Goal: Task Accomplishment & Management: Complete application form

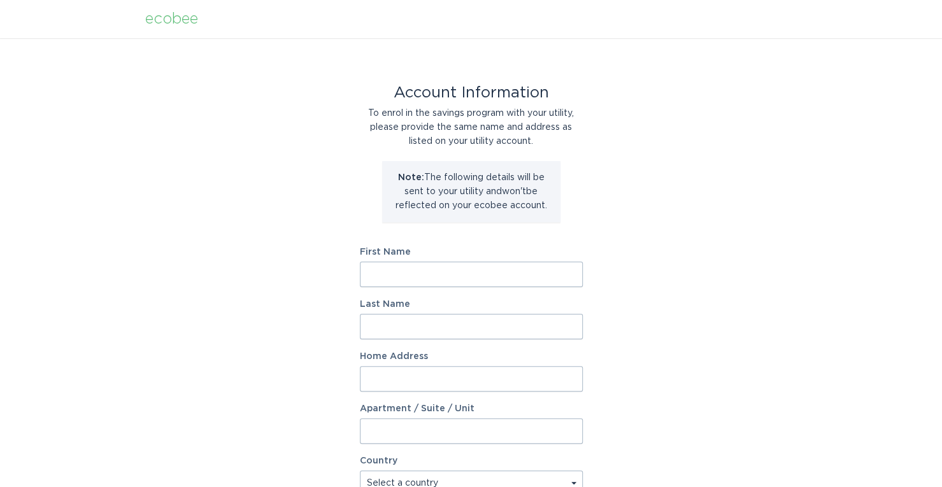
click at [506, 272] on input "First Name" at bounding box center [471, 274] width 223 height 25
type input "Vasant"
type input "[PERSON_NAME]"
type input "[STREET_ADDRESS]"
select select "US"
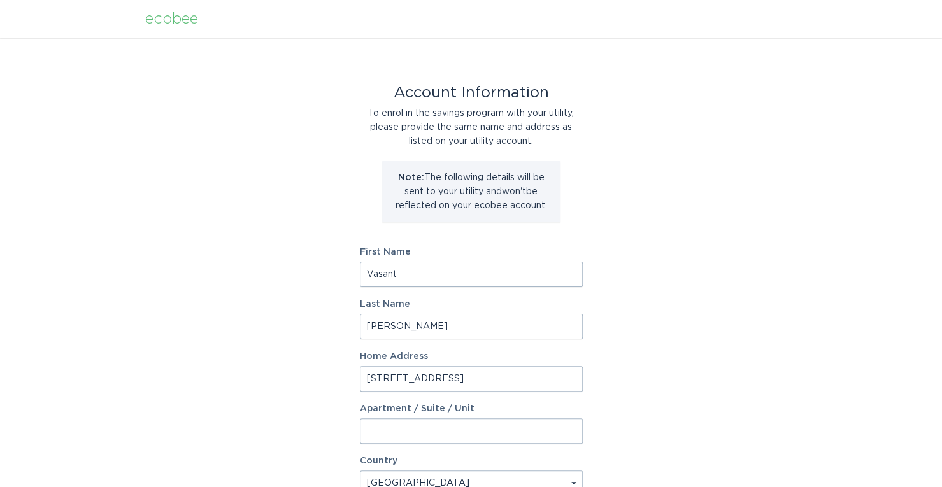
type input "Austin"
type input "78733-5760"
select select "[GEOGRAPHIC_DATA]"
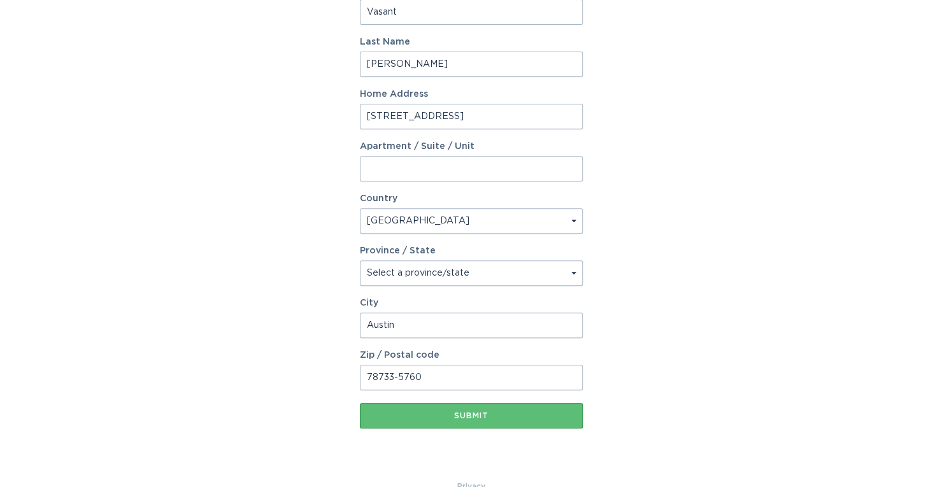
scroll to position [288, 0]
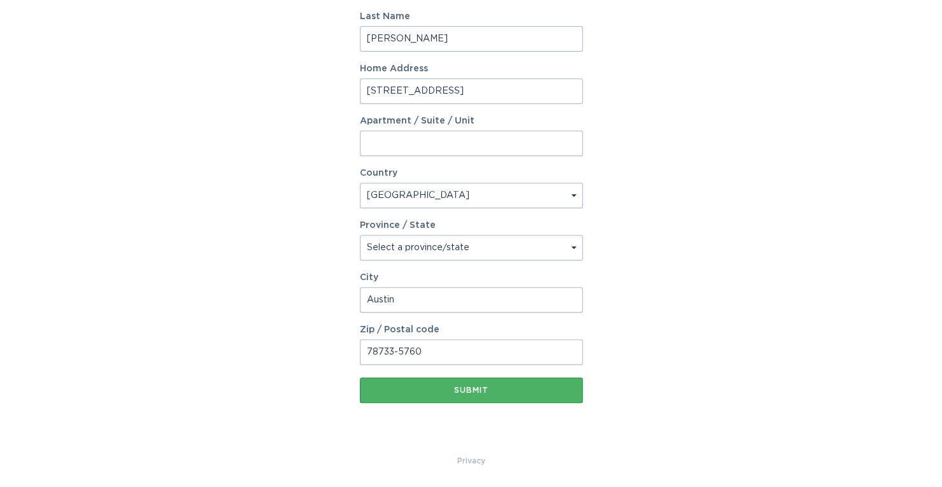
click at [546, 392] on div "Submit" at bounding box center [471, 391] width 210 height 8
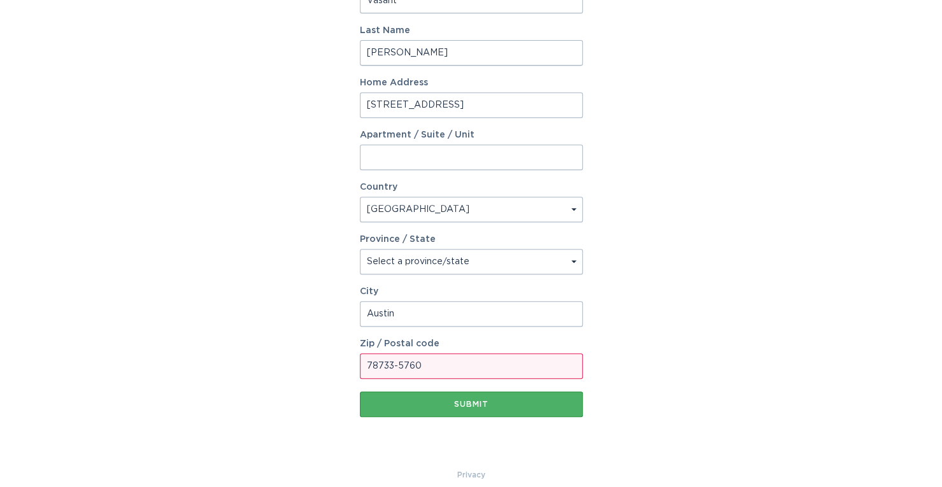
scroll to position [302, 0]
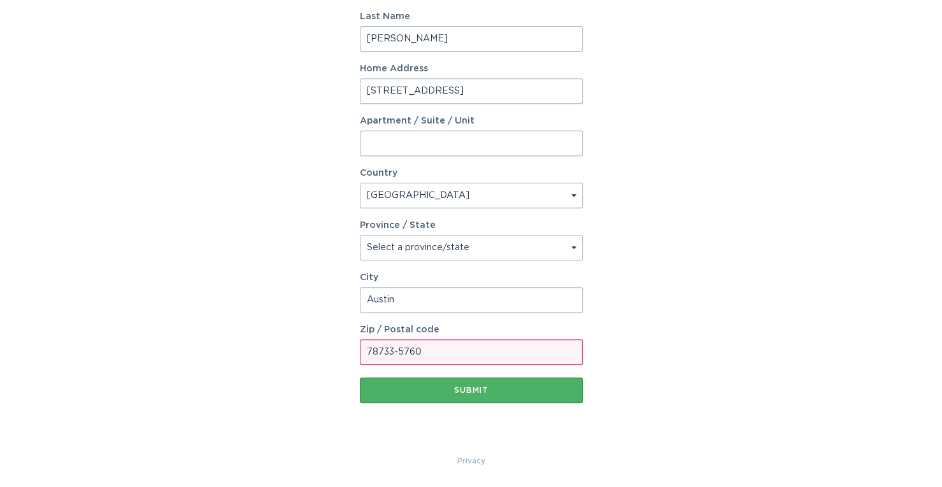
click at [480, 387] on div "Submit" at bounding box center [471, 391] width 210 height 8
click at [485, 390] on div "Submit" at bounding box center [471, 391] width 210 height 8
click at [471, 359] on input "78733-5760" at bounding box center [471, 351] width 223 height 25
type input "78733"
click at [387, 388] on div "Submit" at bounding box center [471, 391] width 210 height 8
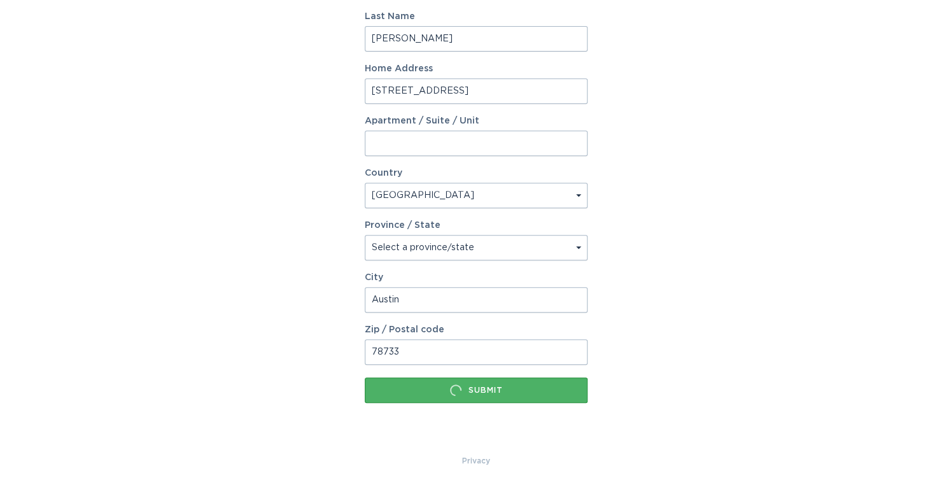
scroll to position [0, 0]
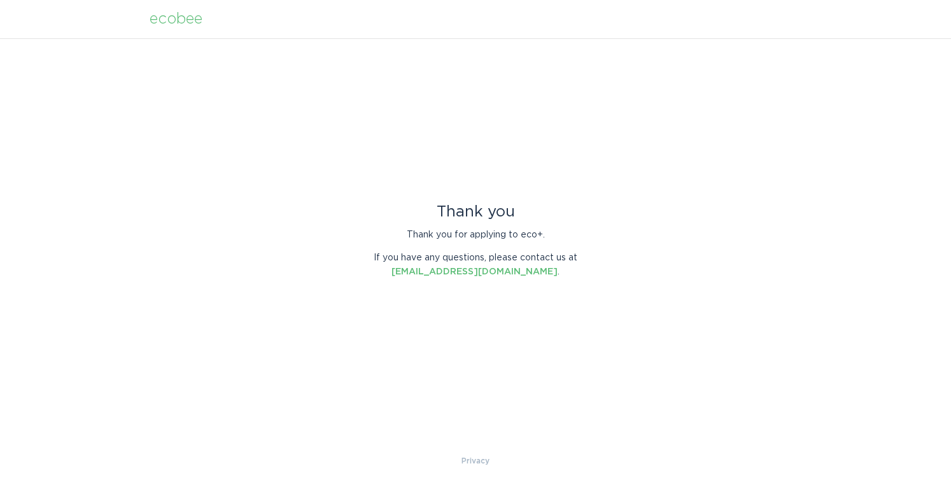
click at [171, 21] on div "ecobee" at bounding box center [176, 19] width 53 height 14
